Goal: Obtain resource: Download file/media

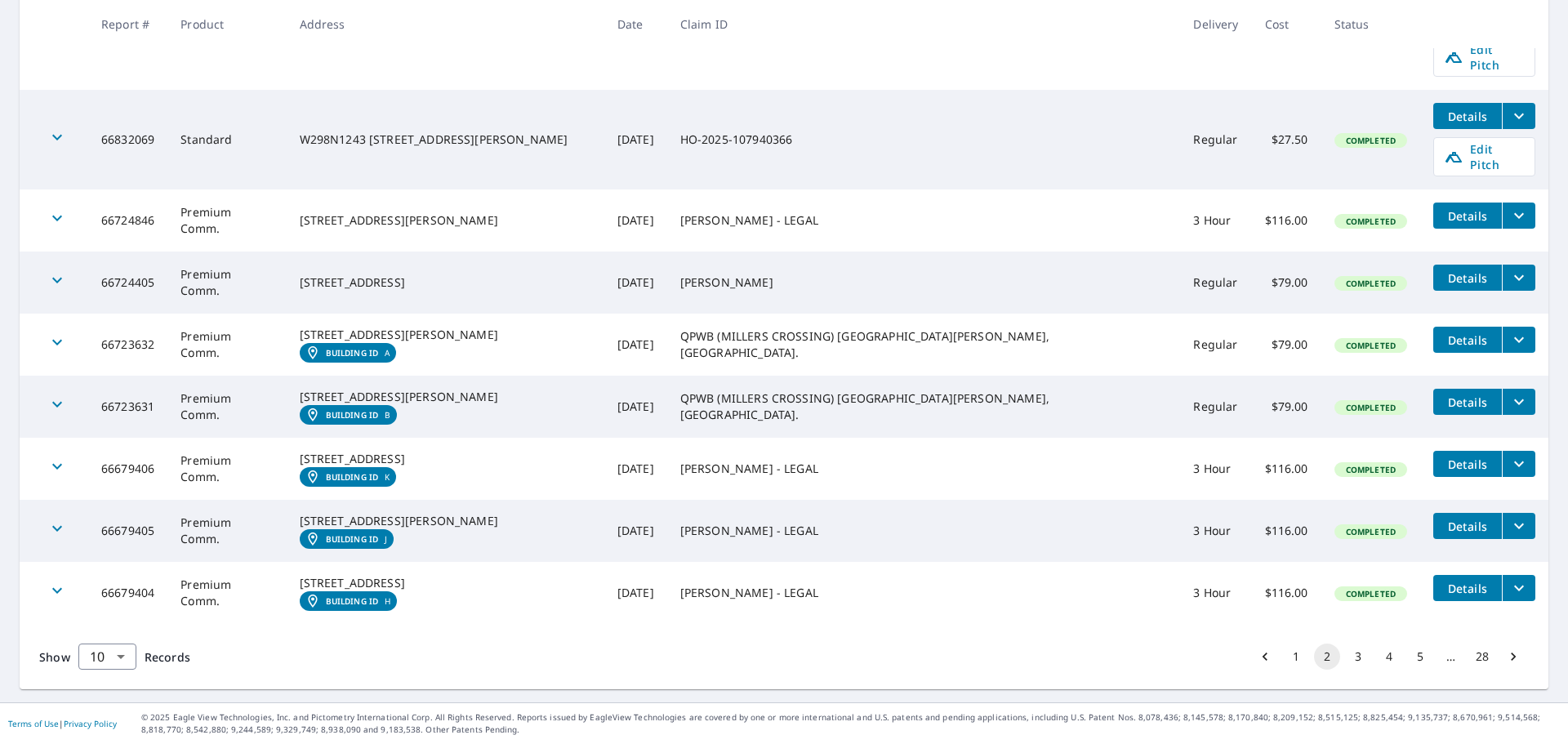
scroll to position [518, 0]
click at [1509, 454] on icon "filesDropdownBtn-66679406" at bounding box center [1519, 464] width 19 height 19
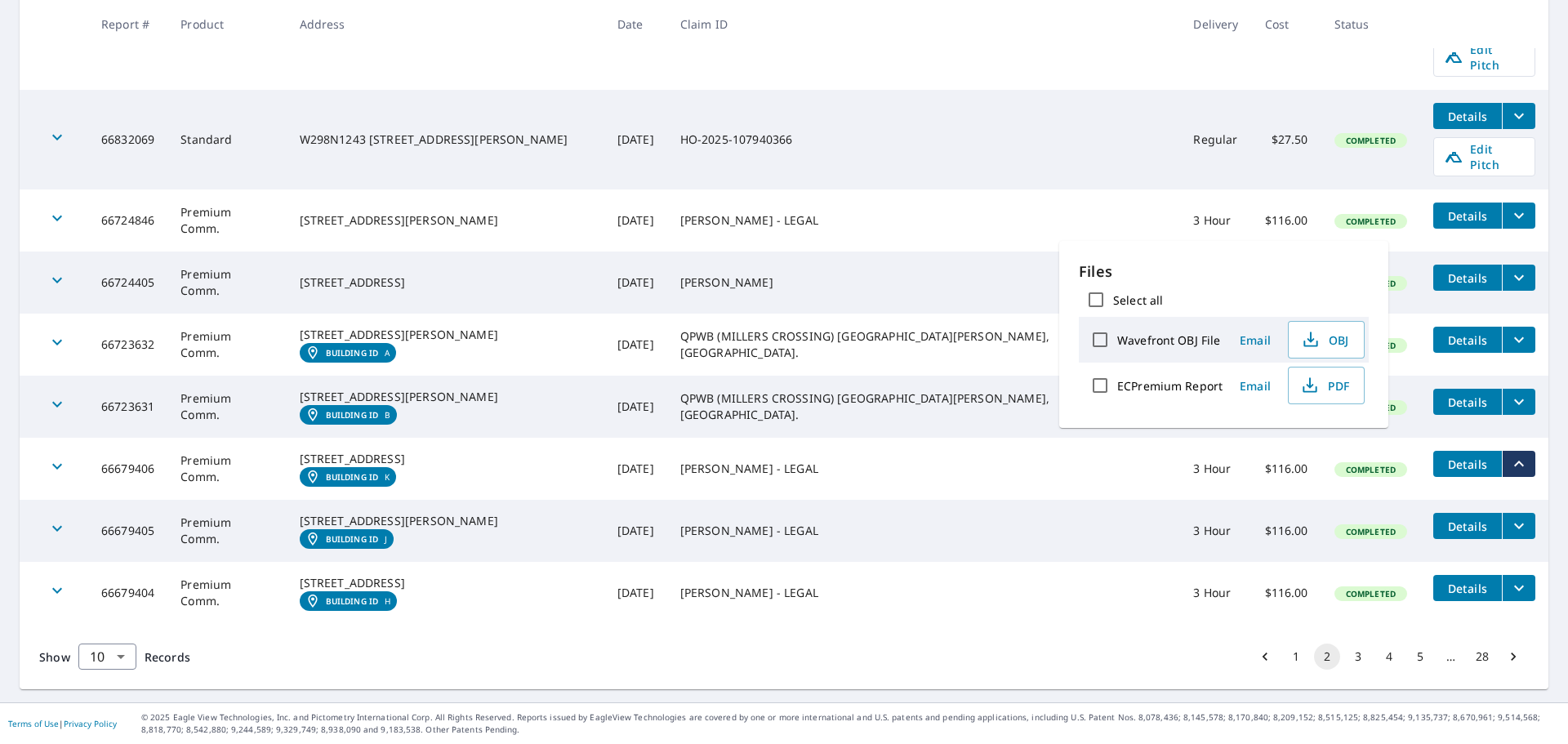
click at [1102, 383] on input "ECPremium Report" at bounding box center [1100, 385] width 34 height 34
checkbox input "true"
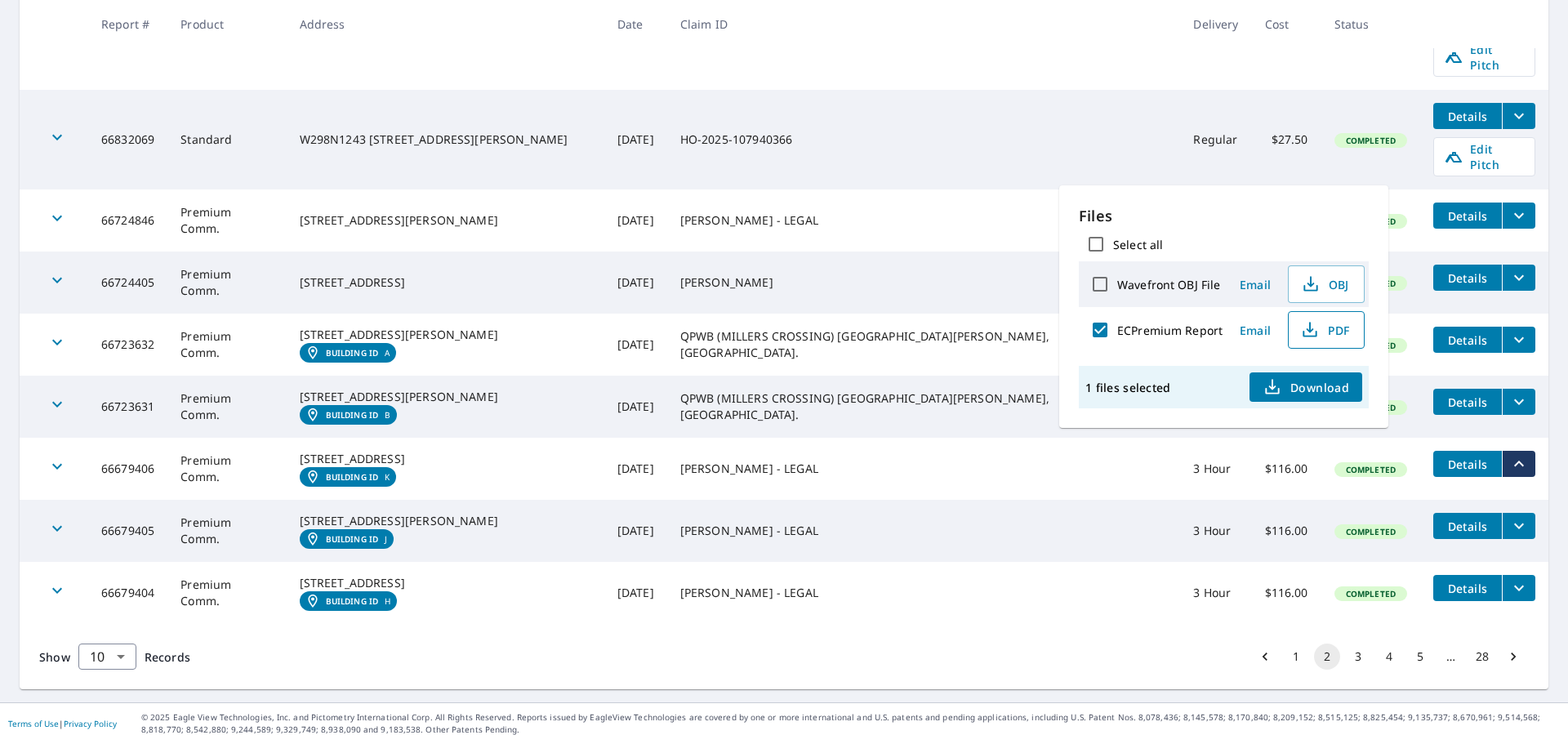
click at [1329, 330] on span "PDF" at bounding box center [1325, 329] width 53 height 19
click at [1314, 657] on button "2" at bounding box center [1327, 657] width 26 height 26
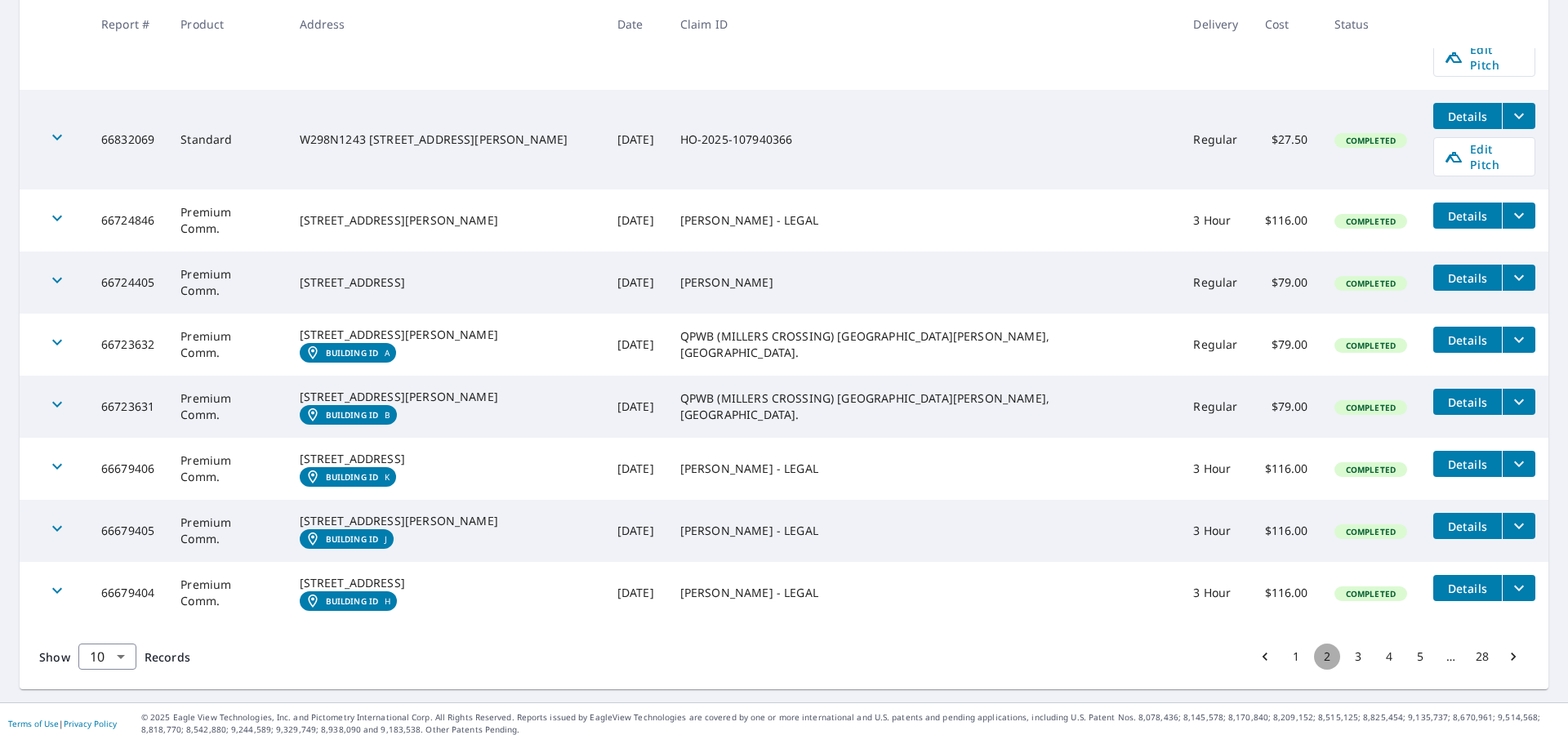
click at [1314, 657] on button "2" at bounding box center [1327, 657] width 26 height 26
click at [1346, 656] on button "3" at bounding box center [1358, 657] width 26 height 26
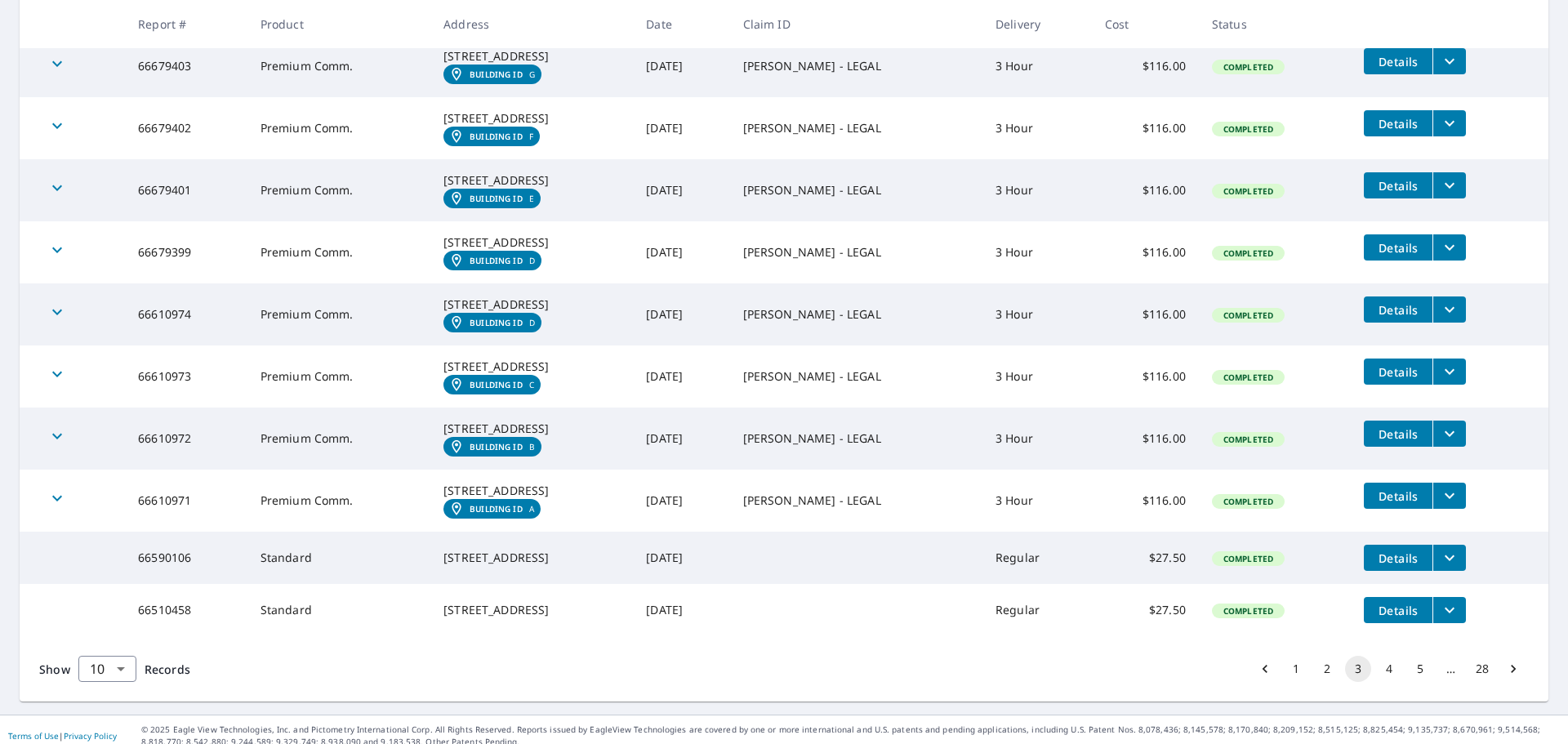
scroll to position [482, 0]
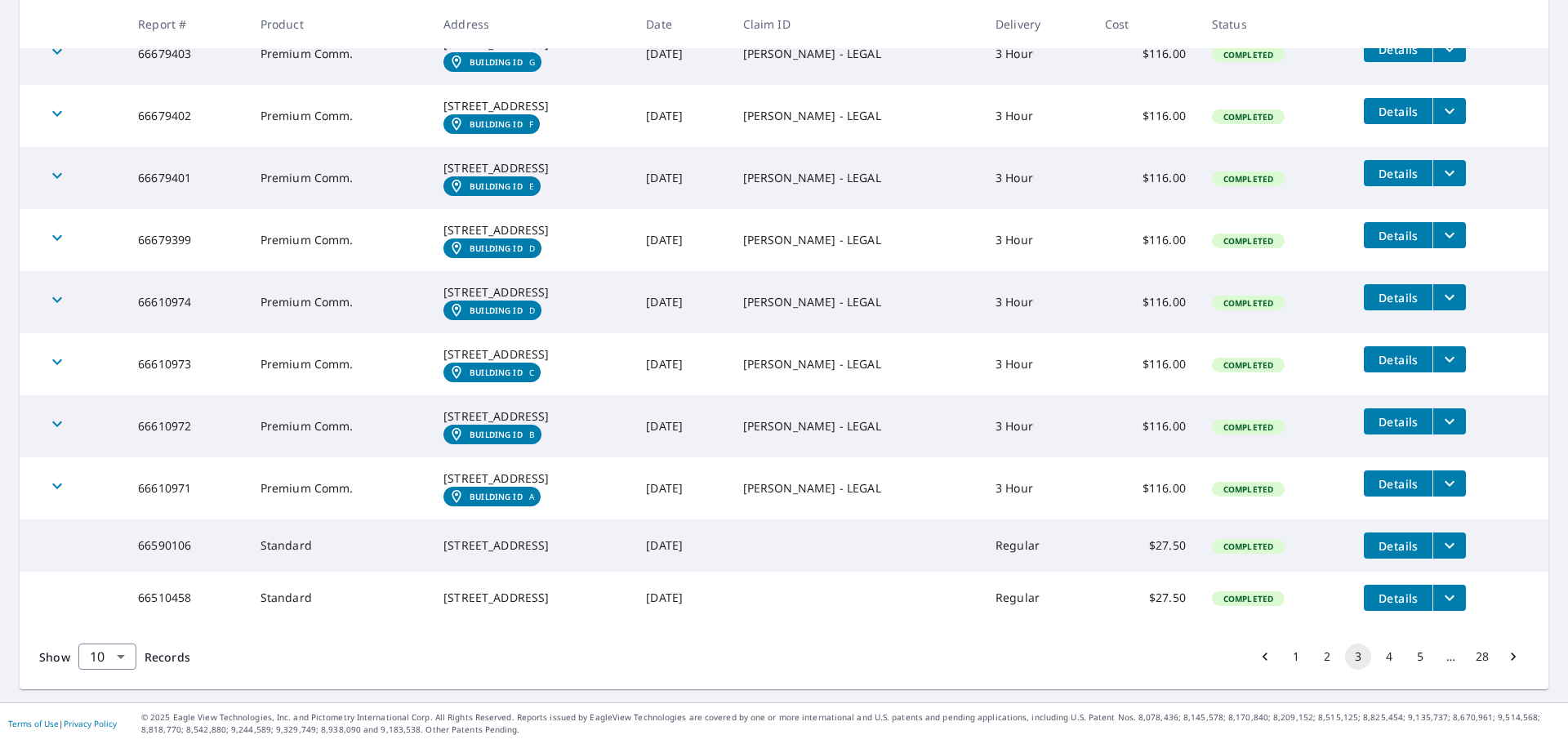
click at [1377, 657] on button "4" at bounding box center [1390, 657] width 26 height 26
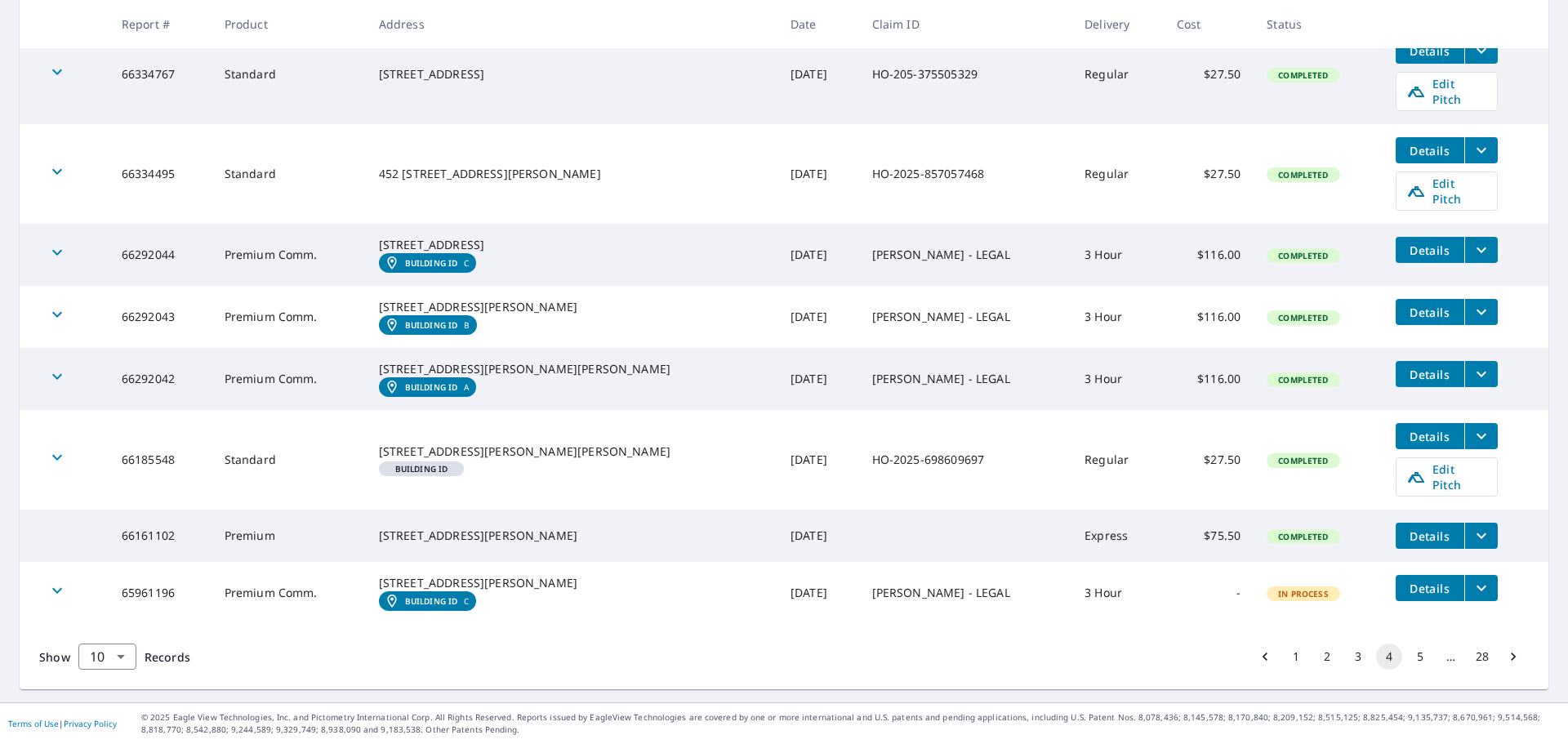
scroll to position [499, 0]
click at [1410, 657] on button "5" at bounding box center [1420, 657] width 26 height 26
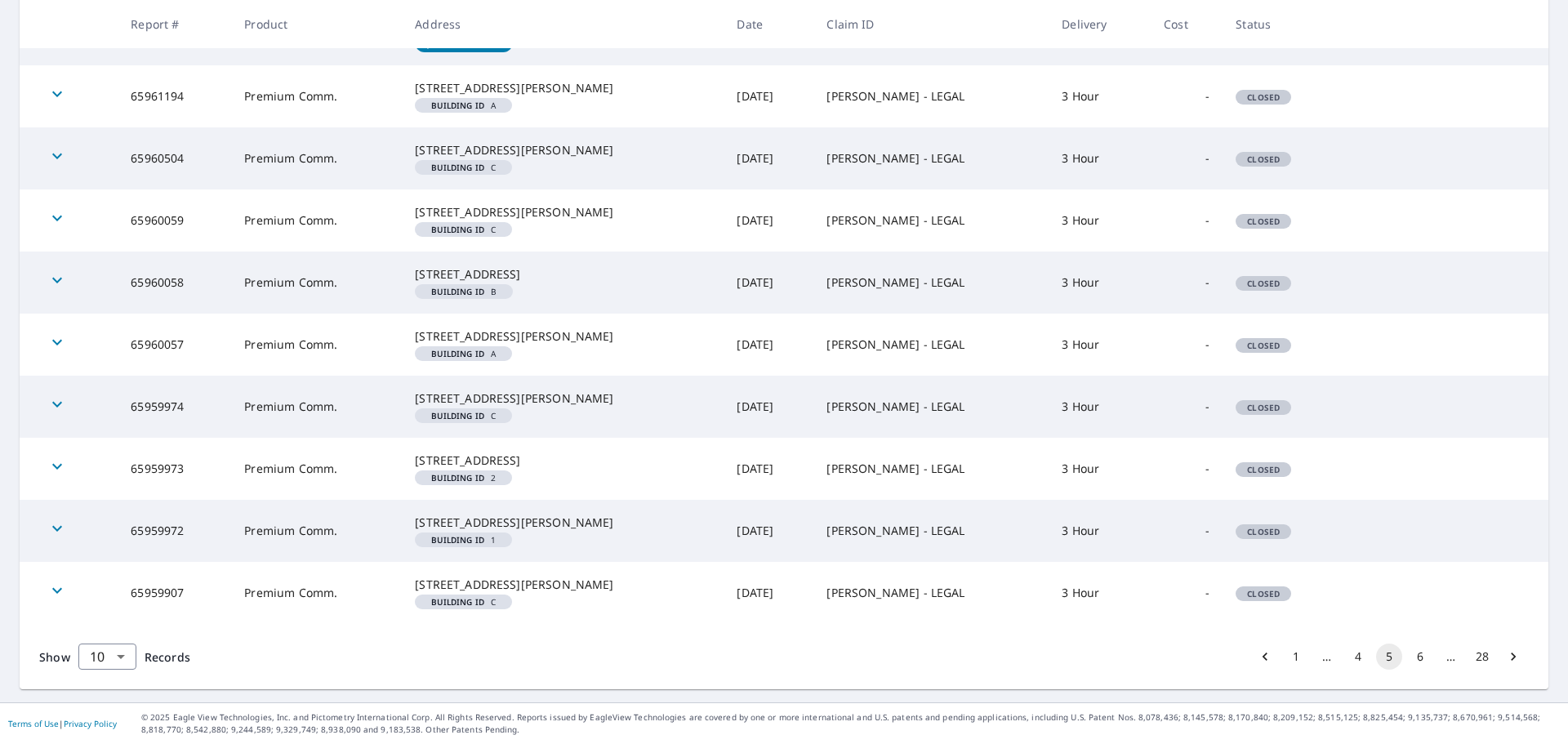
scroll to position [495, 0]
click at [1506, 655] on icon "Go to next page" at bounding box center [1514, 656] width 17 height 17
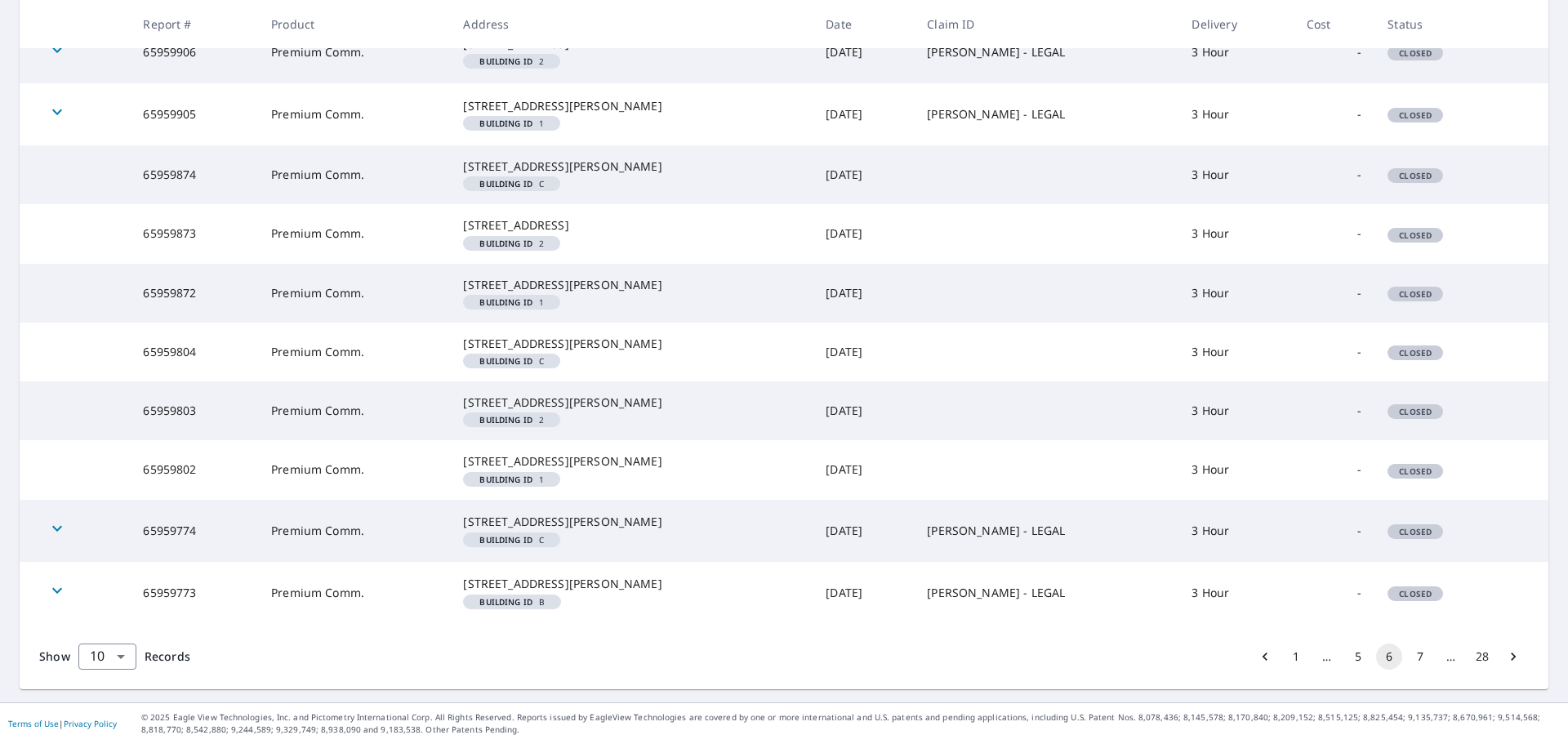
scroll to position [490, 0]
click at [1511, 660] on icon "Go to next page" at bounding box center [1514, 656] width 5 height 8
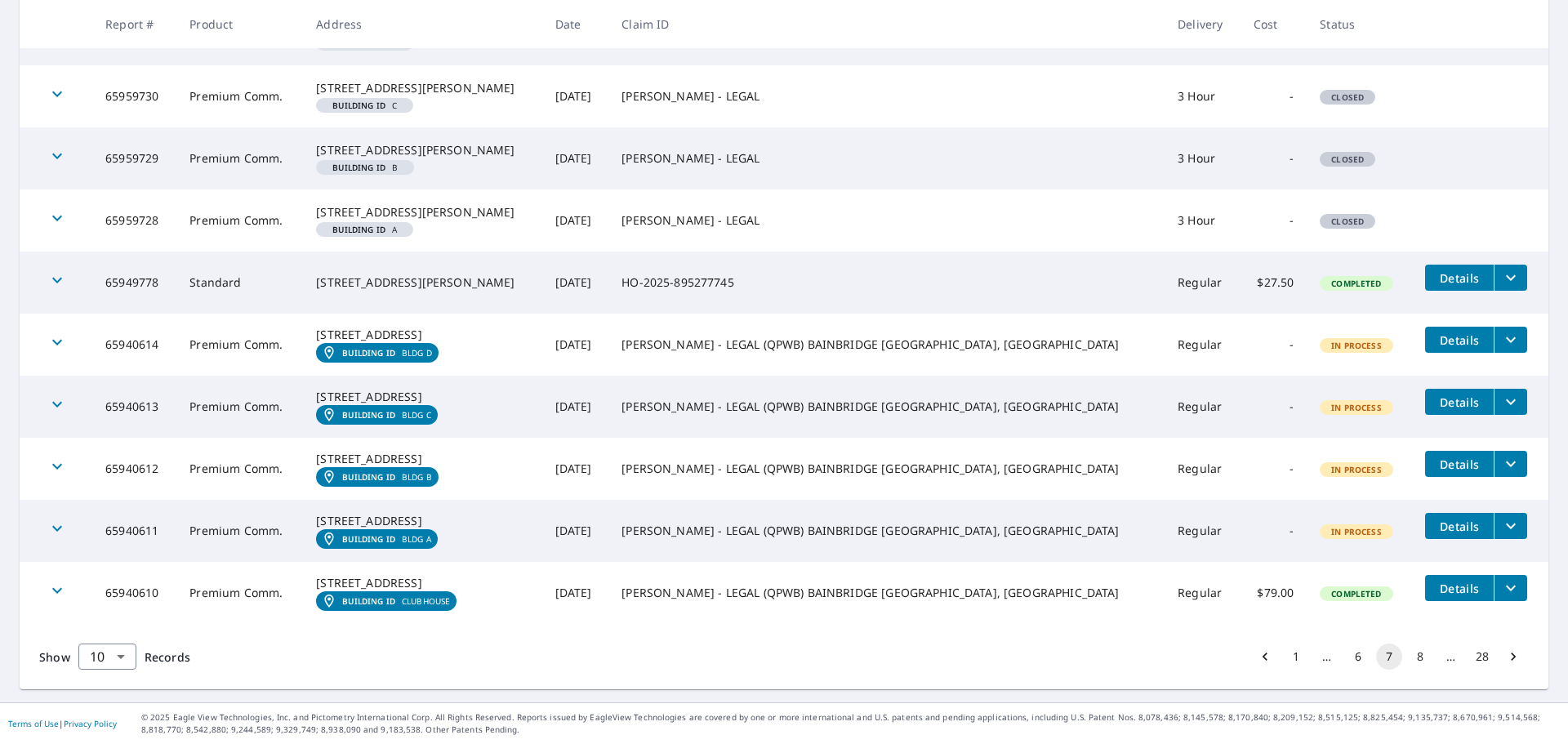
scroll to position [490, 0]
click at [1345, 658] on button "6" at bounding box center [1358, 657] width 26 height 26
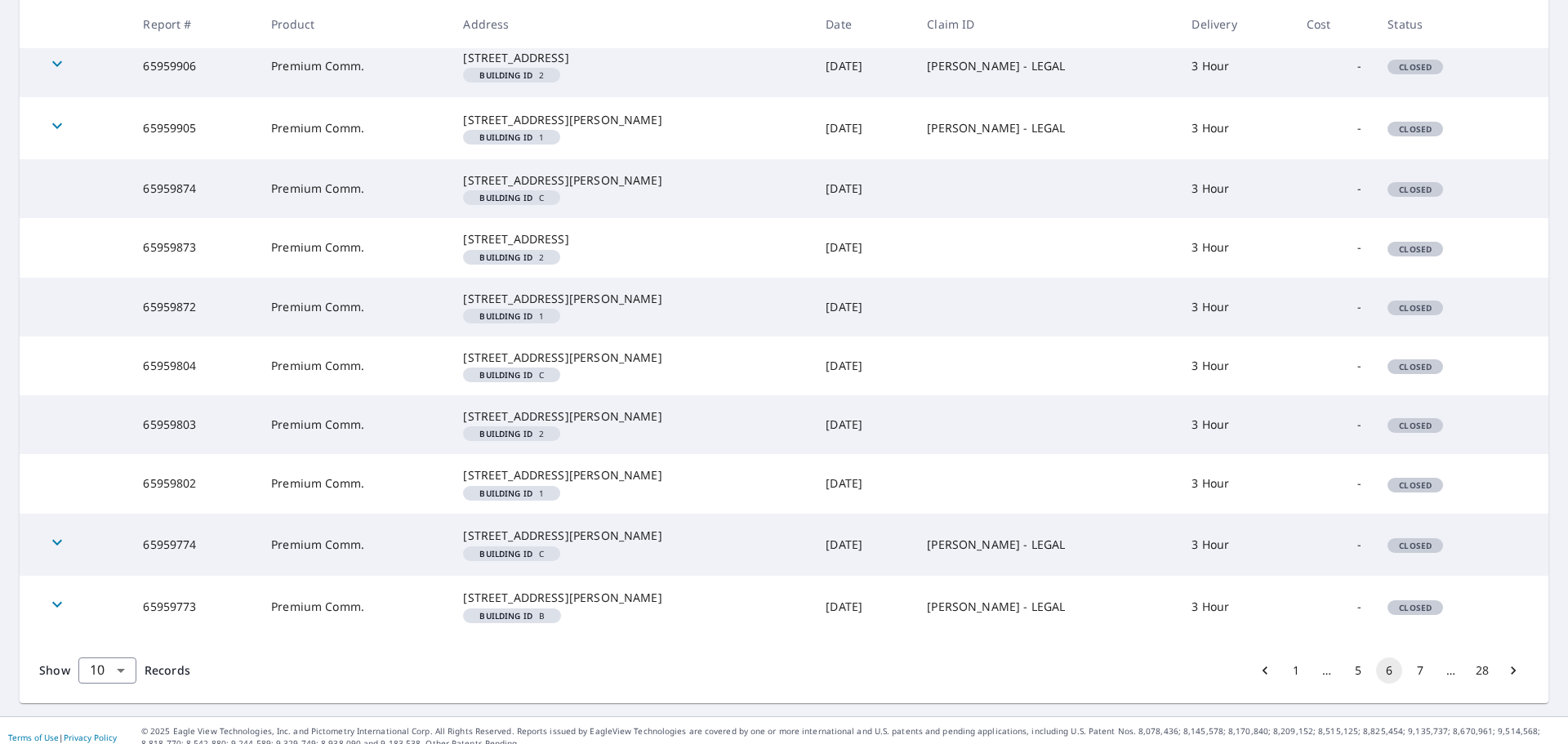
scroll to position [490, 0]
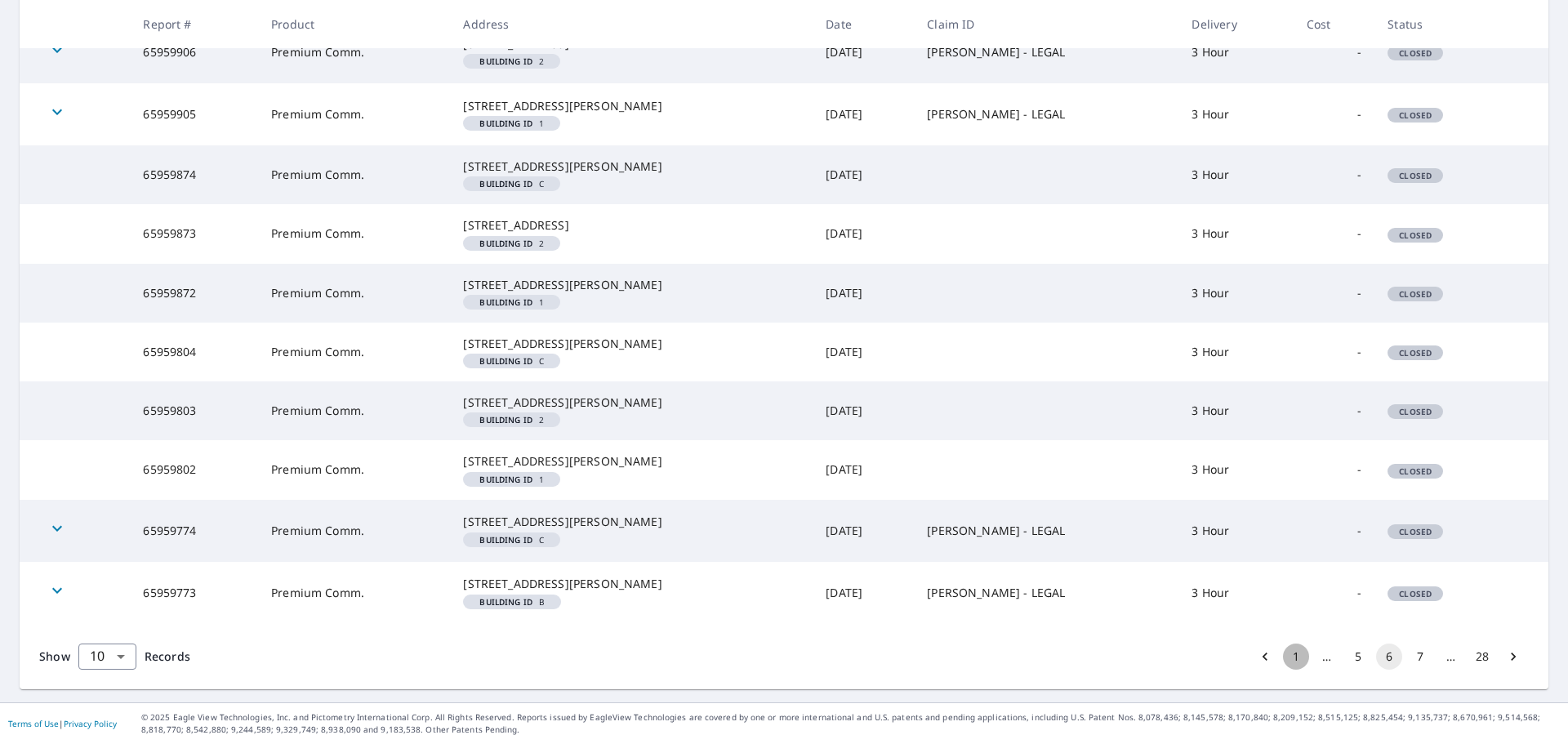
click at [1283, 656] on button "1" at bounding box center [1297, 657] width 26 height 26
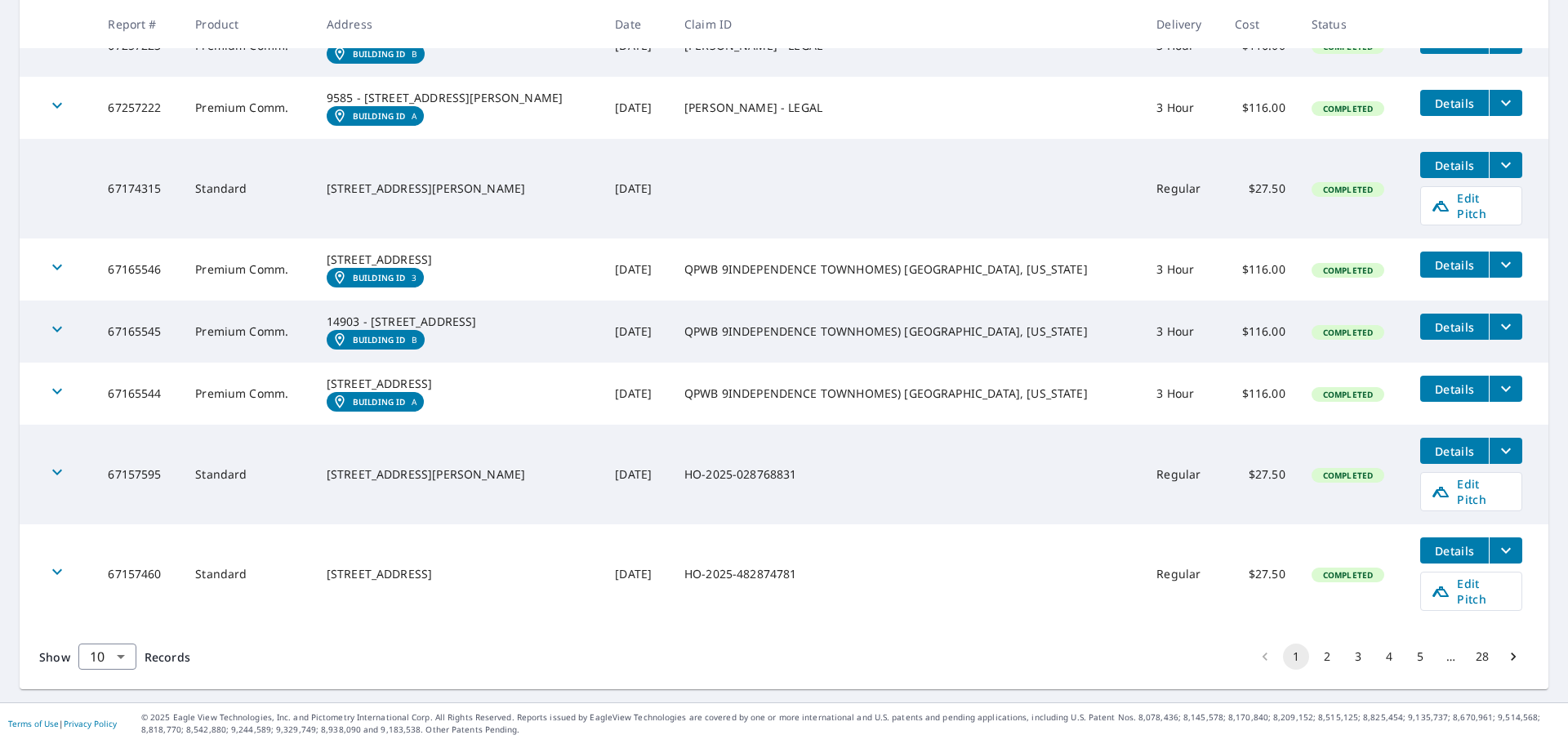
scroll to position [552, 0]
click at [1314, 655] on button "2" at bounding box center [1327, 657] width 26 height 26
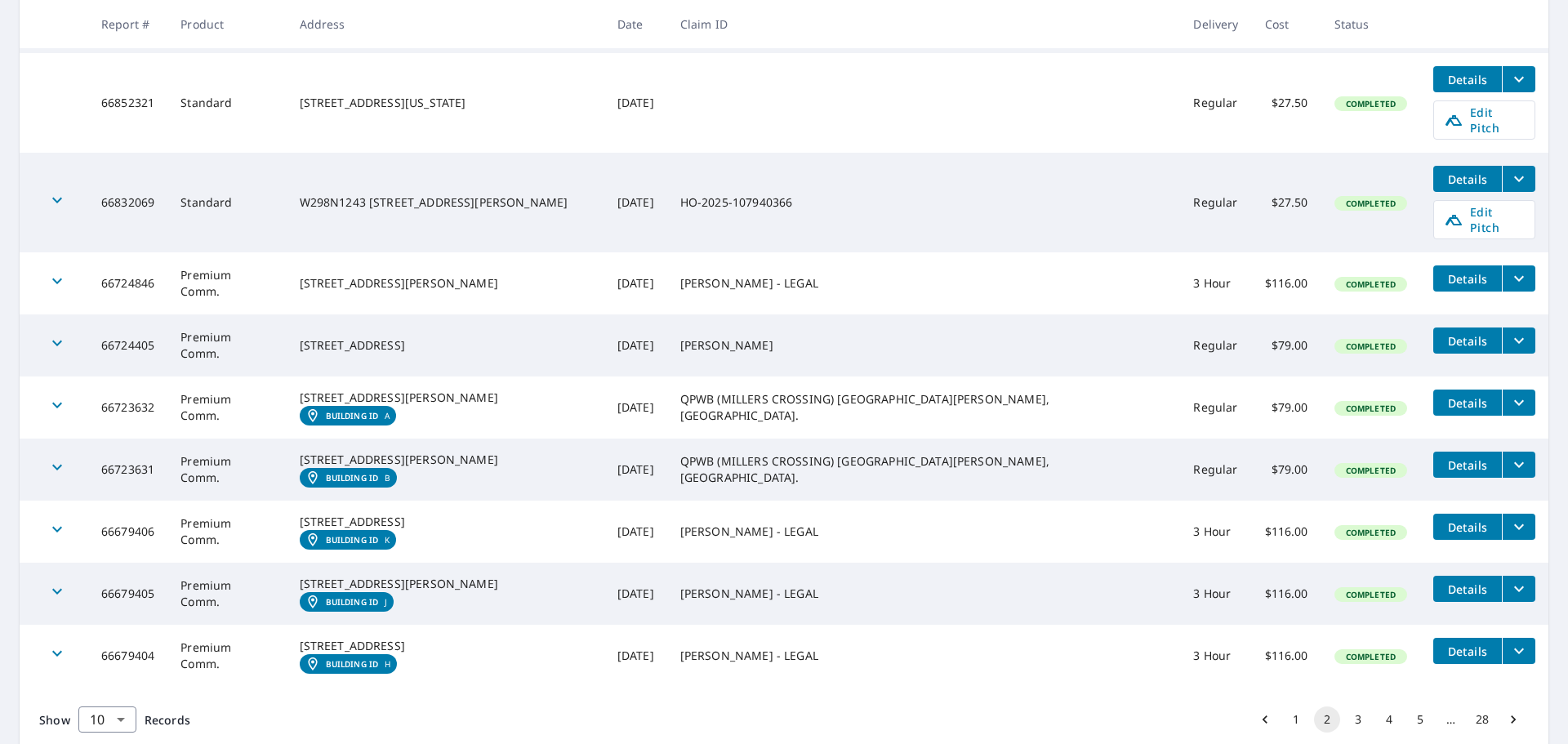
scroll to position [490, 0]
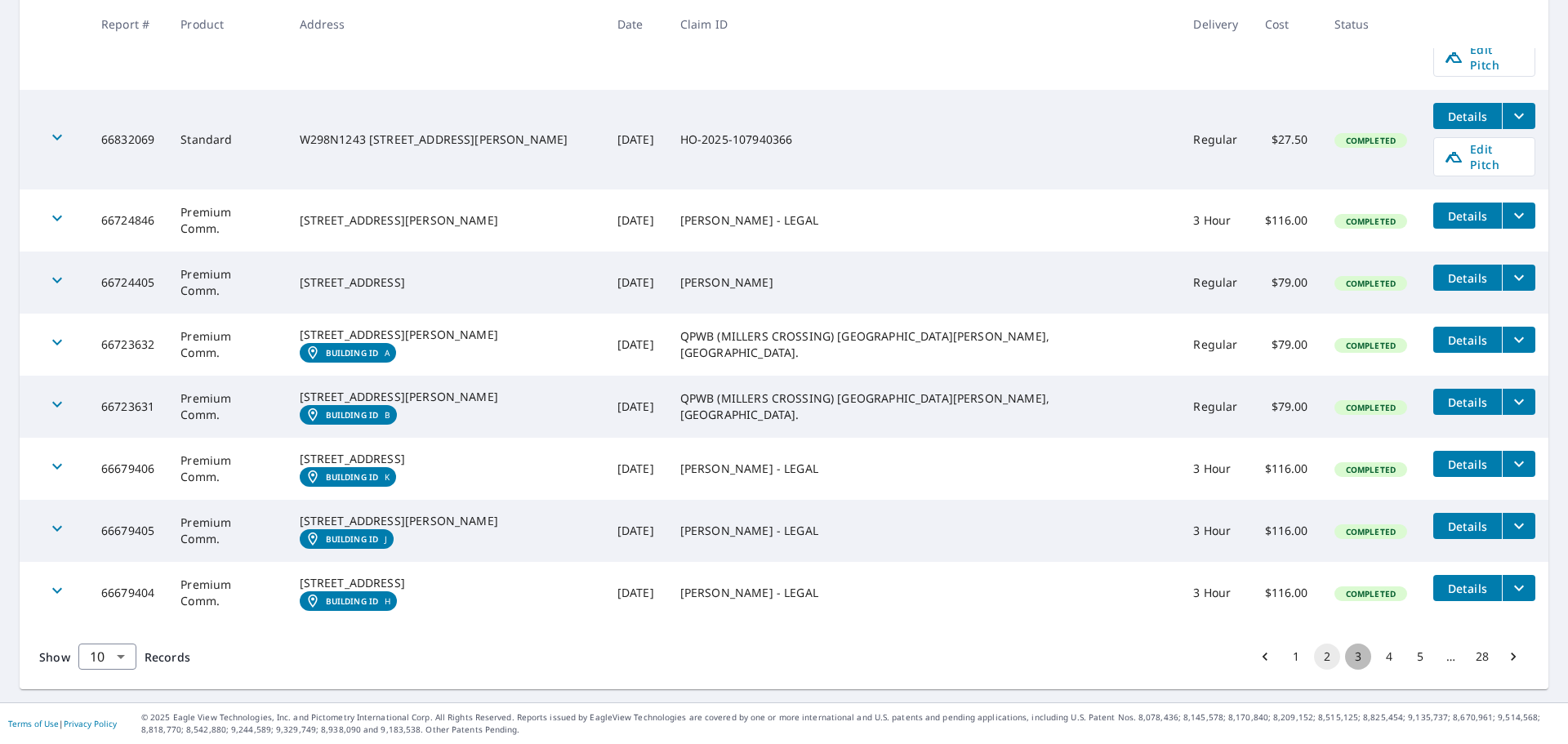
click at [1345, 669] on button "3" at bounding box center [1358, 657] width 26 height 26
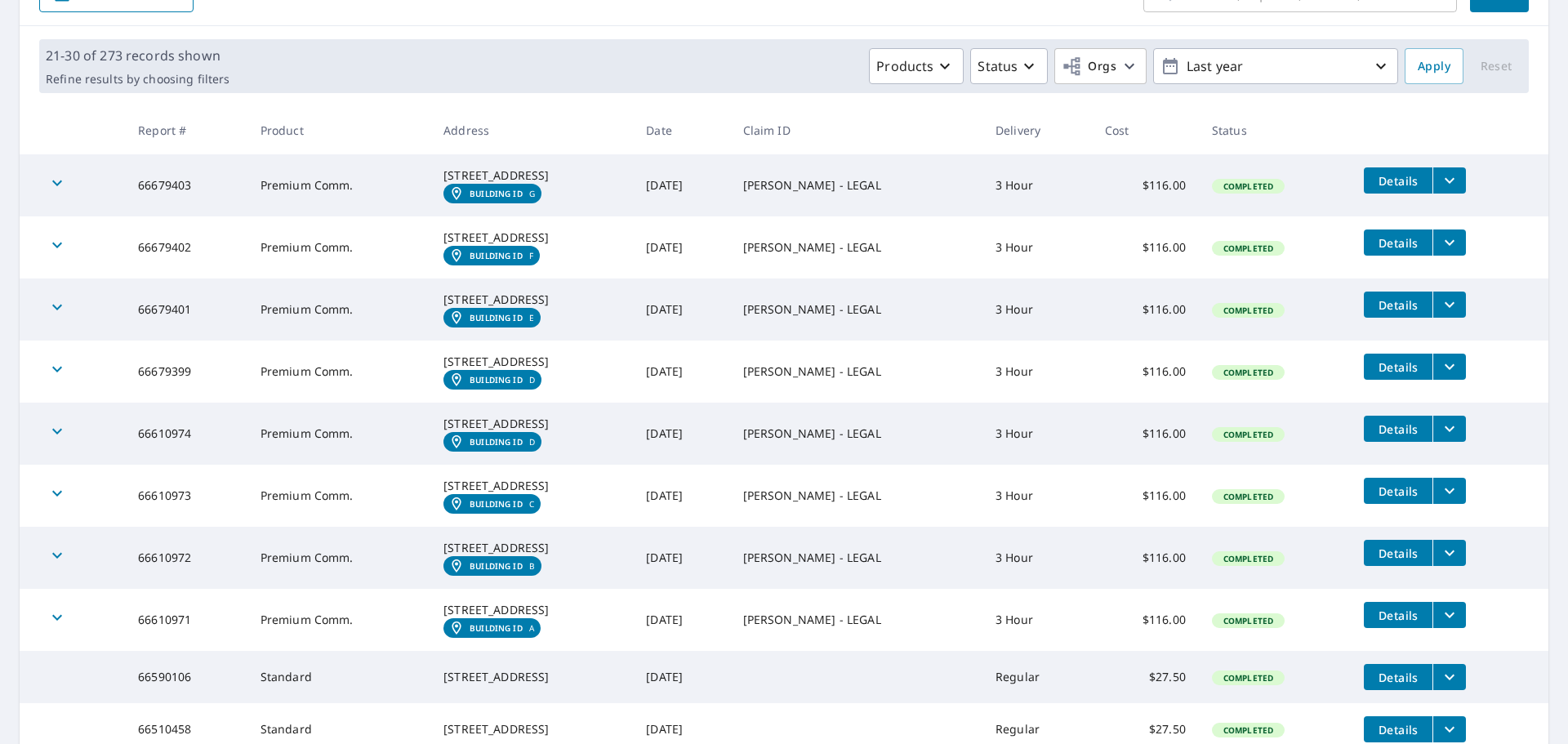
scroll to position [245, 0]
